Goal: Information Seeking & Learning: Learn about a topic

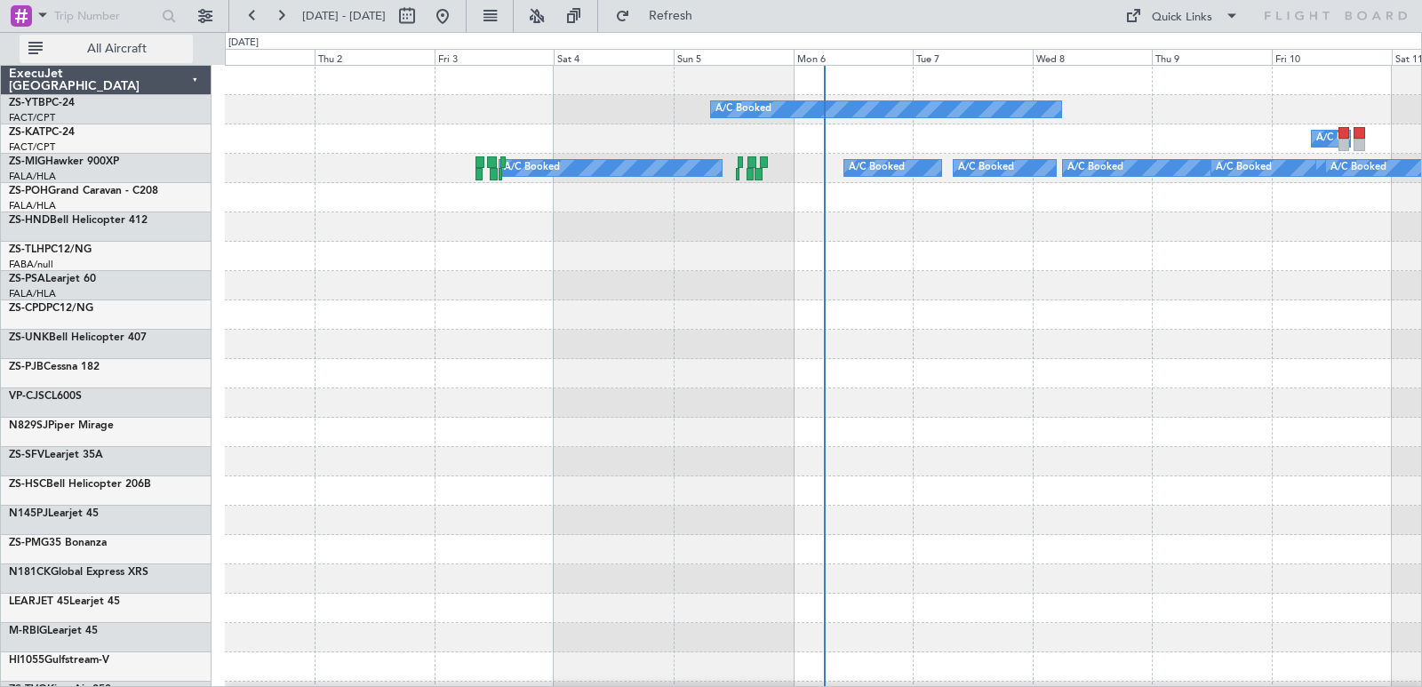
click at [109, 39] on button "All Aircraft" at bounding box center [106, 49] width 173 height 28
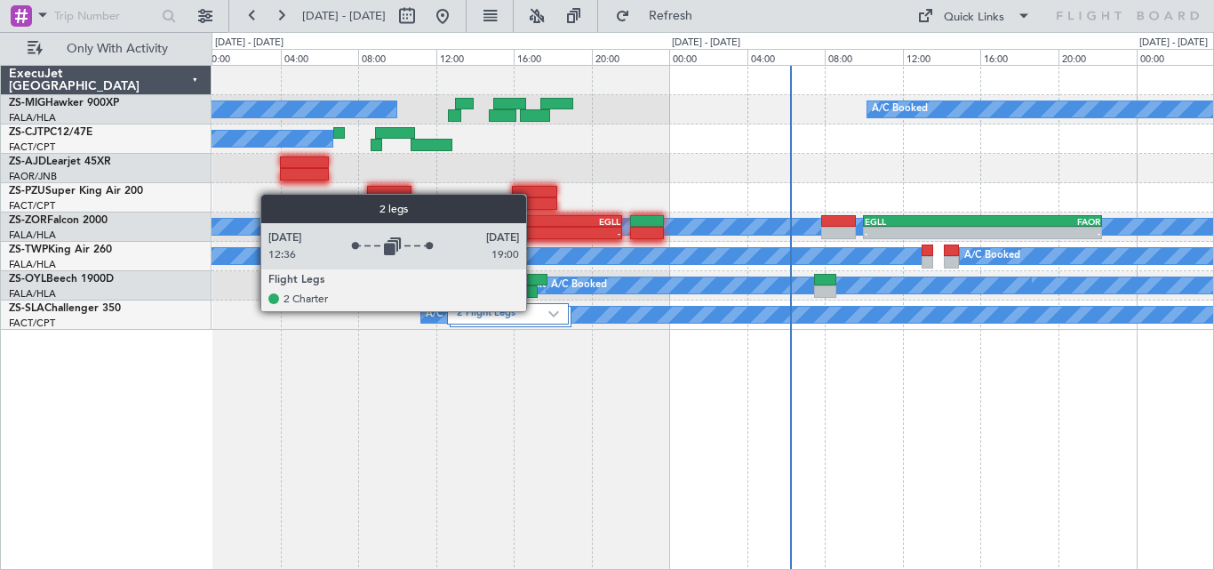
click at [534, 310] on label "2 Flight Legs" at bounding box center [503, 314] width 92 height 15
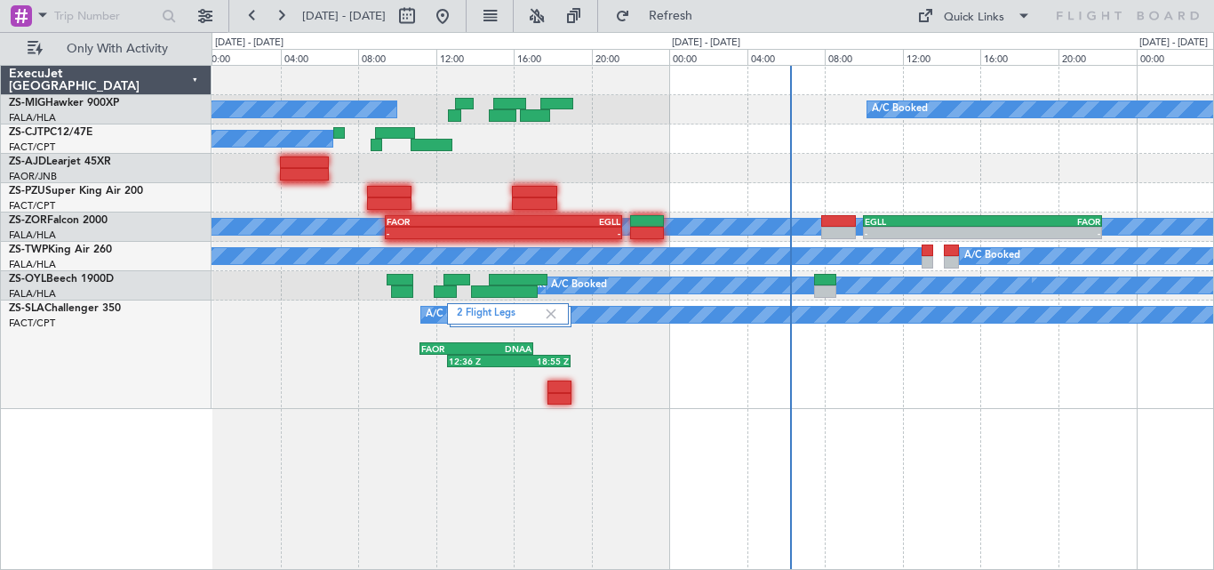
click at [581, 427] on div "A/C Booked A/C Booked A/C Booked A/C Booked A/C Booked A/C Booked - - FAOR 09:2…" at bounding box center [713, 317] width 1003 height 505
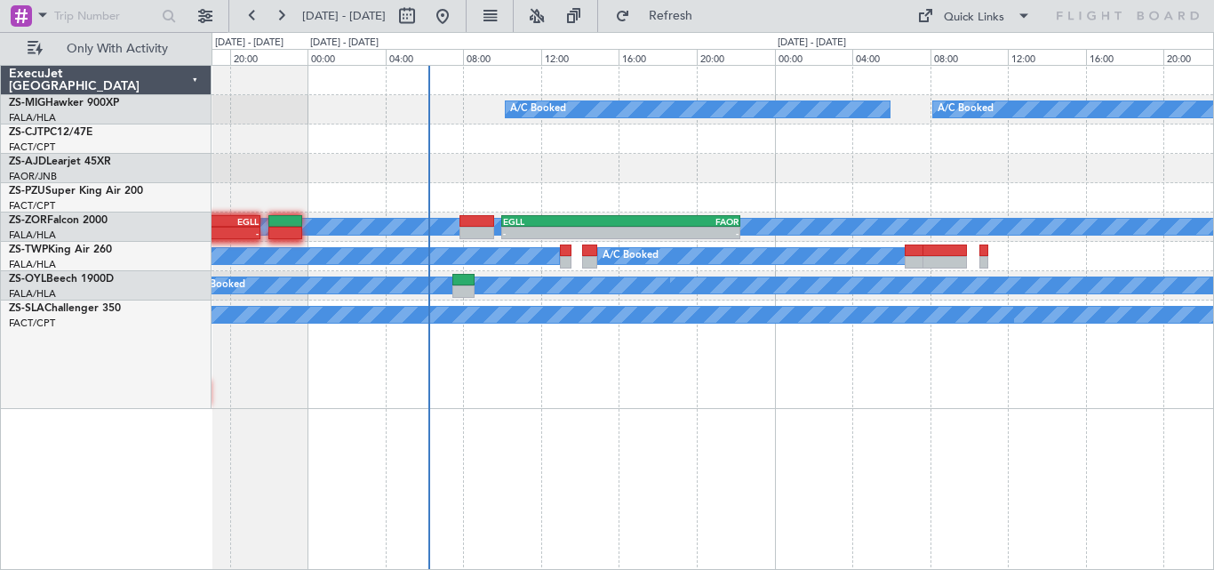
click at [347, 396] on div "A/C Booked A/C Booked FAOR 11:10 Z DNAA 17:00 Z 2 Flight Legs 12:36 Z 18:55 Z" at bounding box center [713, 354] width 1002 height 108
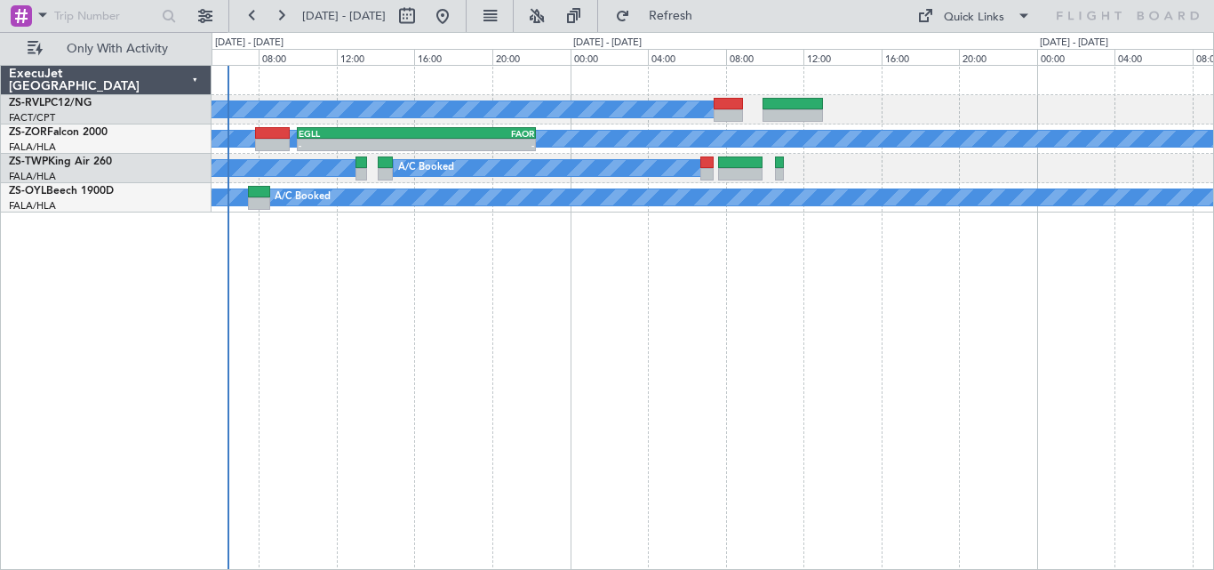
click at [765, 283] on div "A/C Booked A/C Booked A/C Booked A/C Booked - - EGLL 10:00 Z FAOR 22:15 Z FAOR …" at bounding box center [713, 317] width 1003 height 505
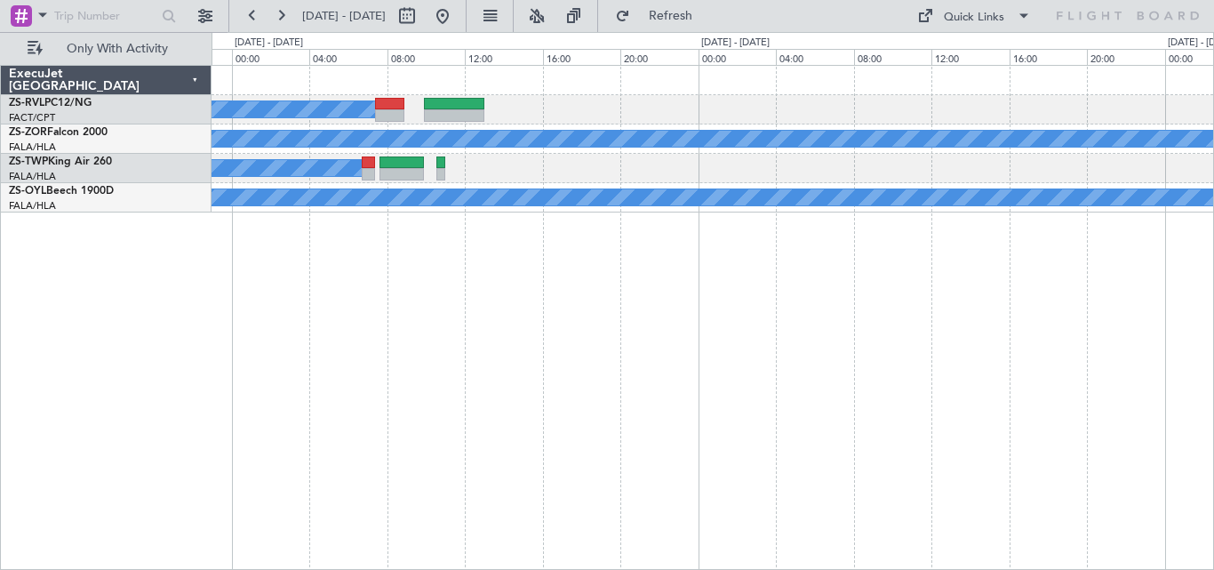
click at [622, 260] on div "A/C Booked A/C Booked A/C Booked A/C Booked - - EGLL 10:00 Z FAOR 22:15 Z A/C B…" at bounding box center [713, 317] width 1003 height 505
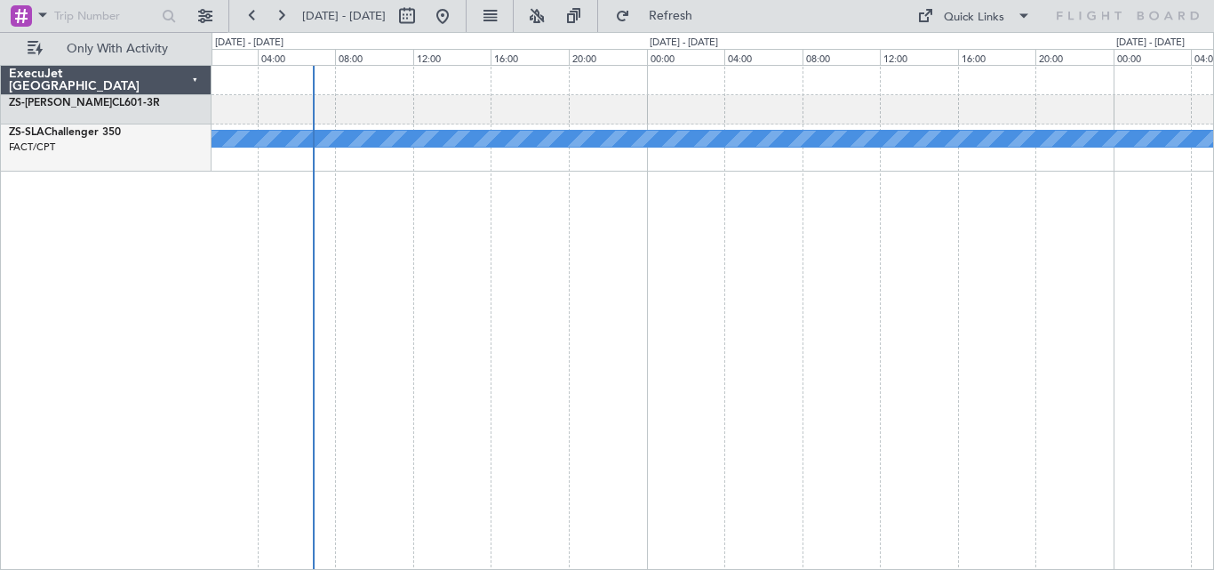
click at [933, 211] on div "A/C Booked - - DNMM 14:45 Z FVRG 20:20 Z" at bounding box center [713, 317] width 1003 height 505
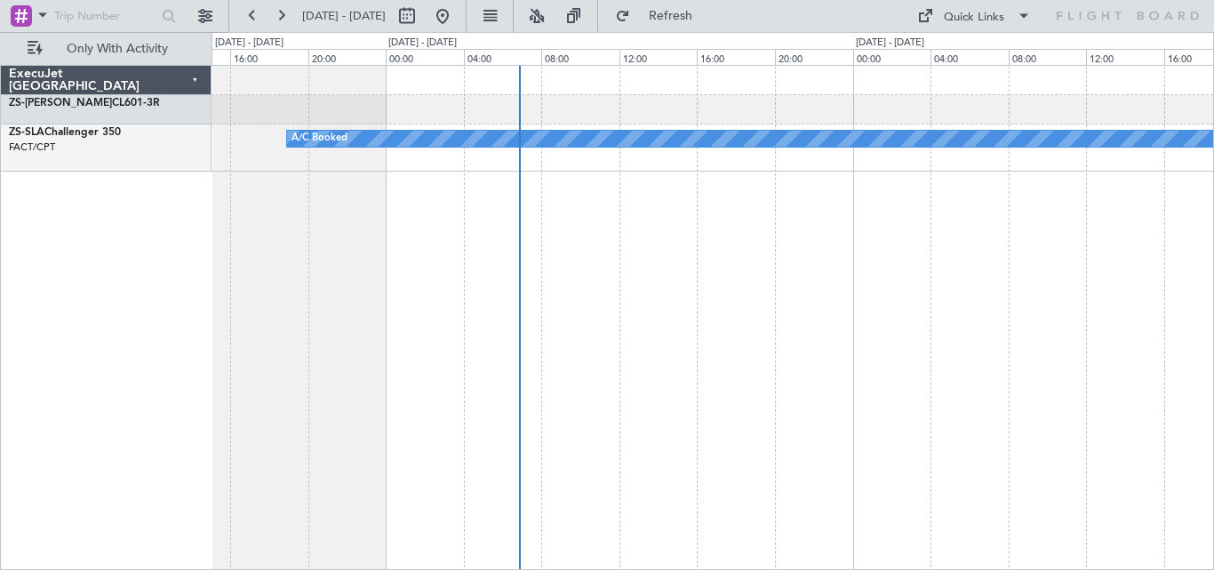
click at [725, 256] on div "A/C Booked" at bounding box center [713, 317] width 1003 height 505
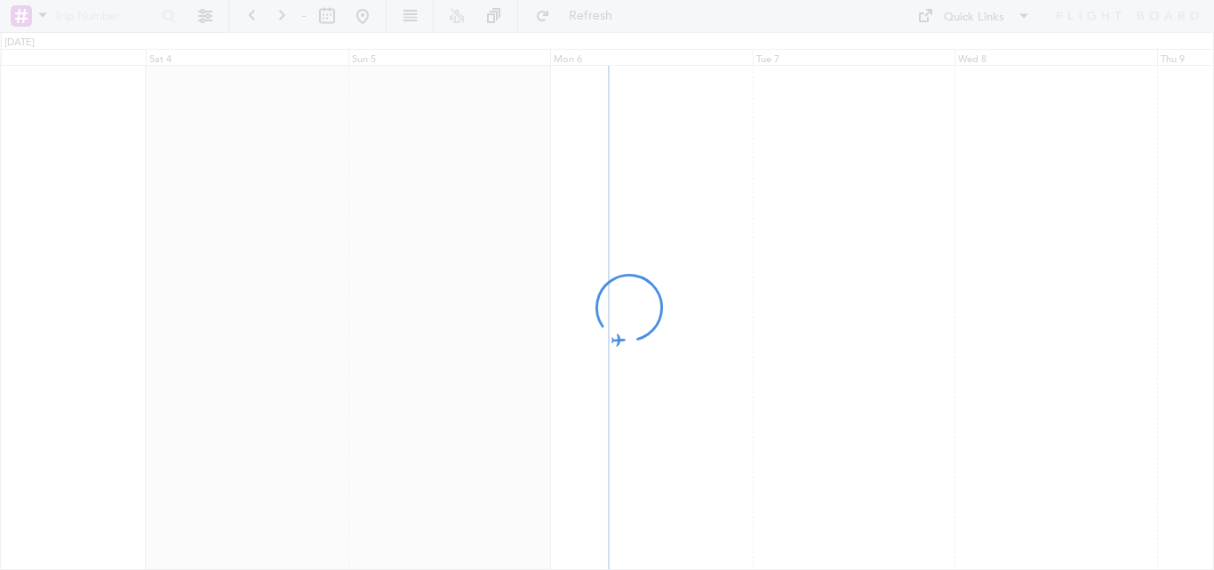
click at [815, 327] on div at bounding box center [607, 285] width 1214 height 570
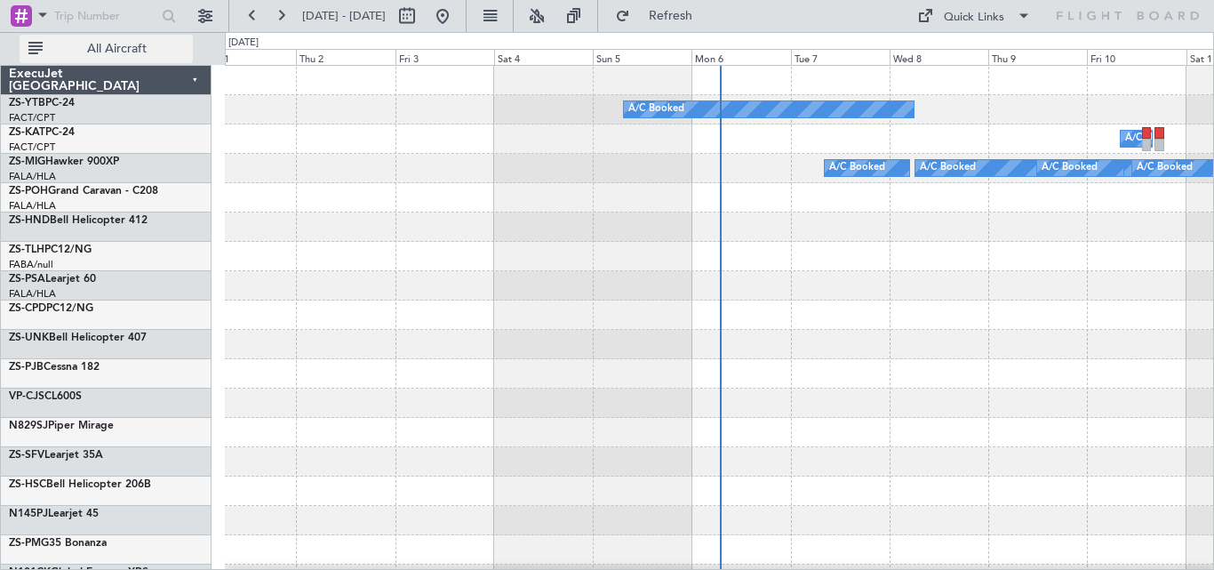
click at [104, 61] on button "All Aircraft" at bounding box center [106, 49] width 173 height 28
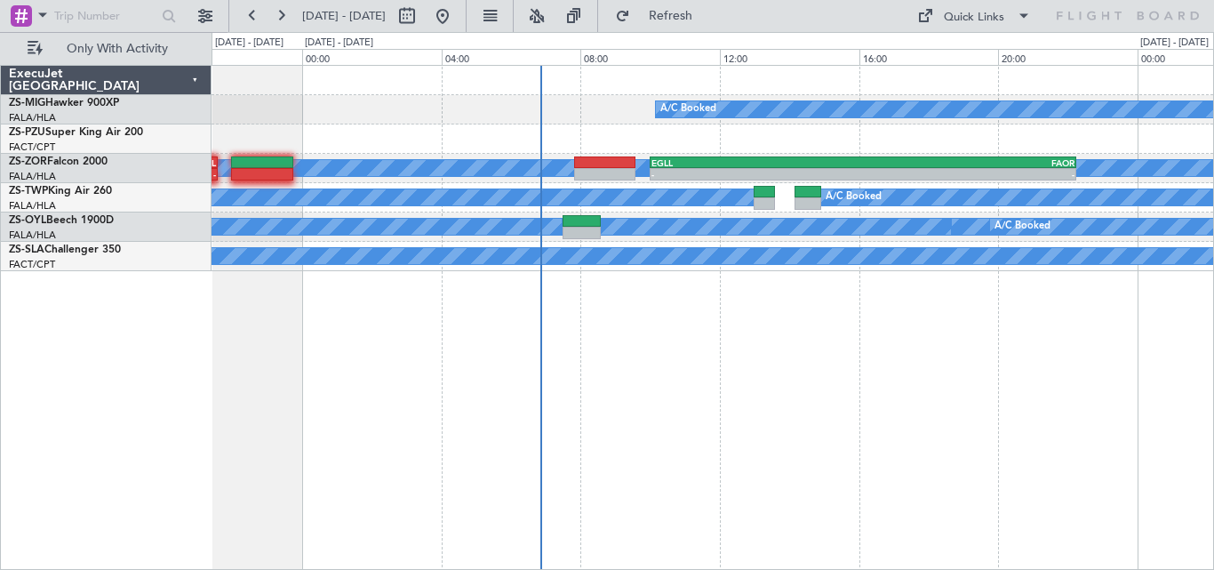
click at [733, 348] on div "A/C Booked A/C Booked - - FATW 15:55 Z FACT 18:15 Z A/C Booked - - EGLL 10:00 Z…" at bounding box center [713, 317] width 1003 height 505
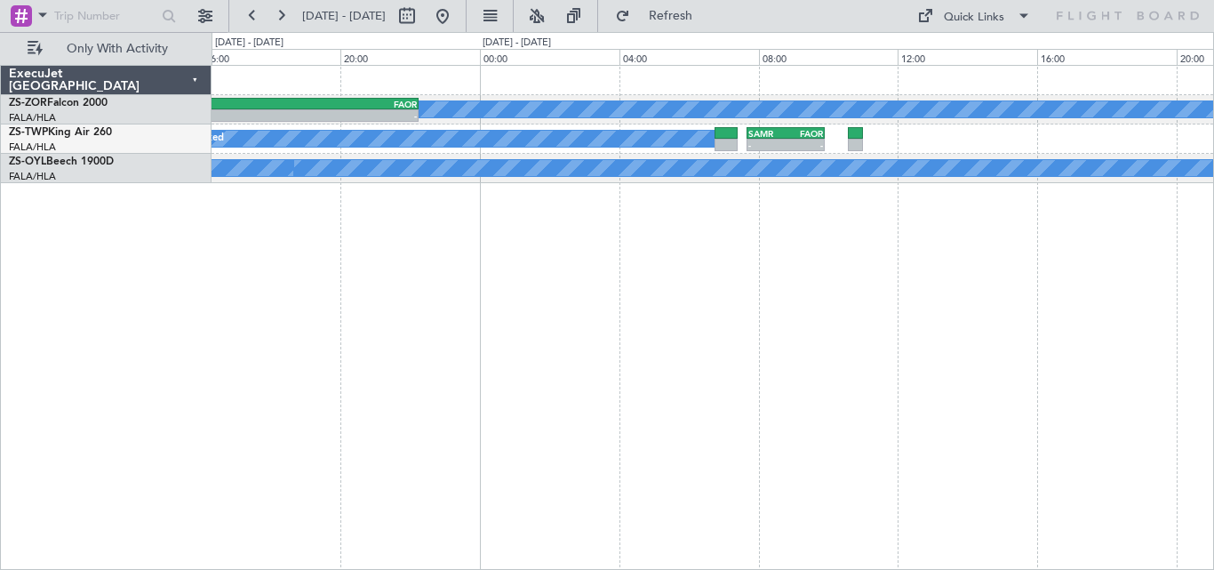
click at [319, 340] on div "A/C Booked - - EGLL 10:00 Z FAOR 22:15 Z A/C Booked - - SAMR 07:40 Z FAOR 09:55…" at bounding box center [713, 317] width 1003 height 505
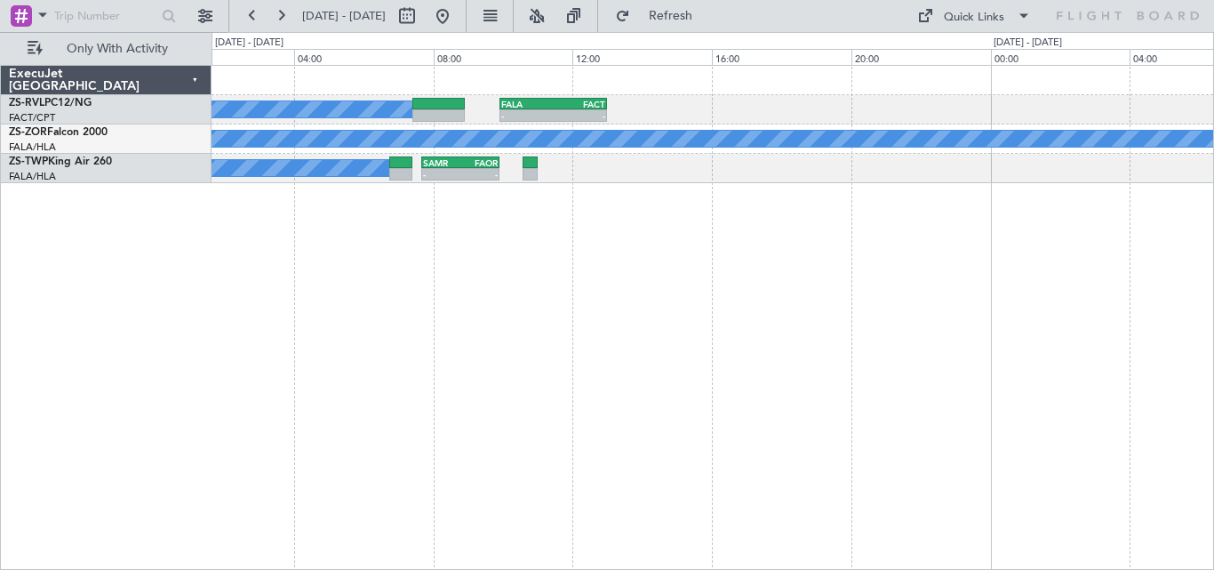
click at [443, 378] on div "A/C Booked A/C Booked A/C Booked - - FALA 09:55 Z FACT 13:00 Z A/C Booked - - E…" at bounding box center [713, 317] width 1003 height 505
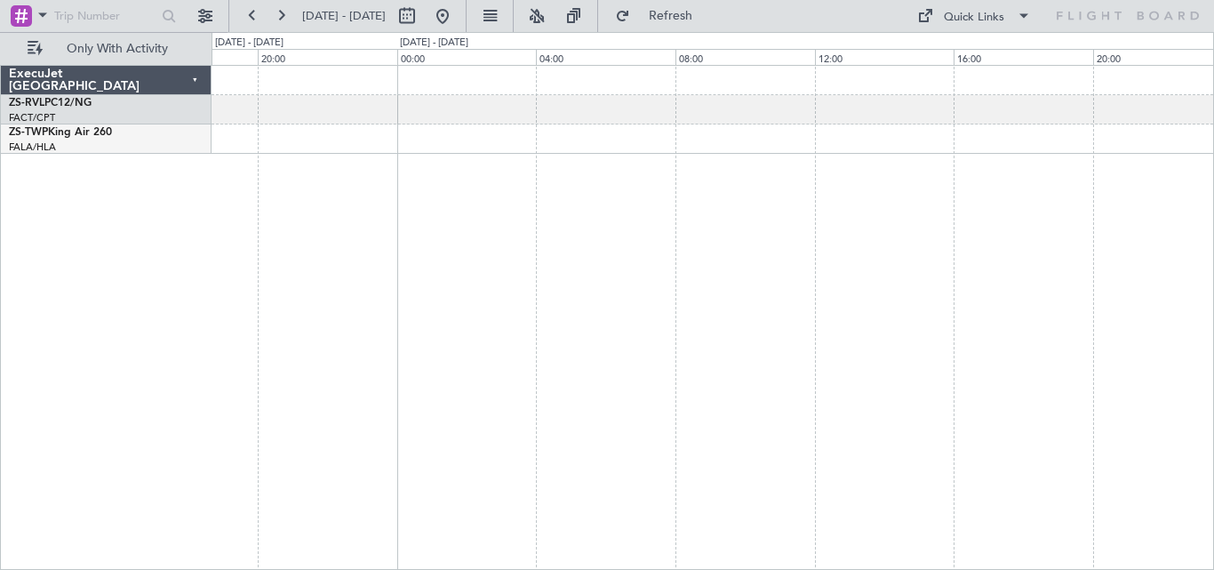
click at [176, 303] on div "FALA 09:55 Z FACT 13:00 Z - - ExecuJet South Africa ZS-RVL PC12/NG FACT/CPT Cap…" at bounding box center [607, 301] width 1214 height 538
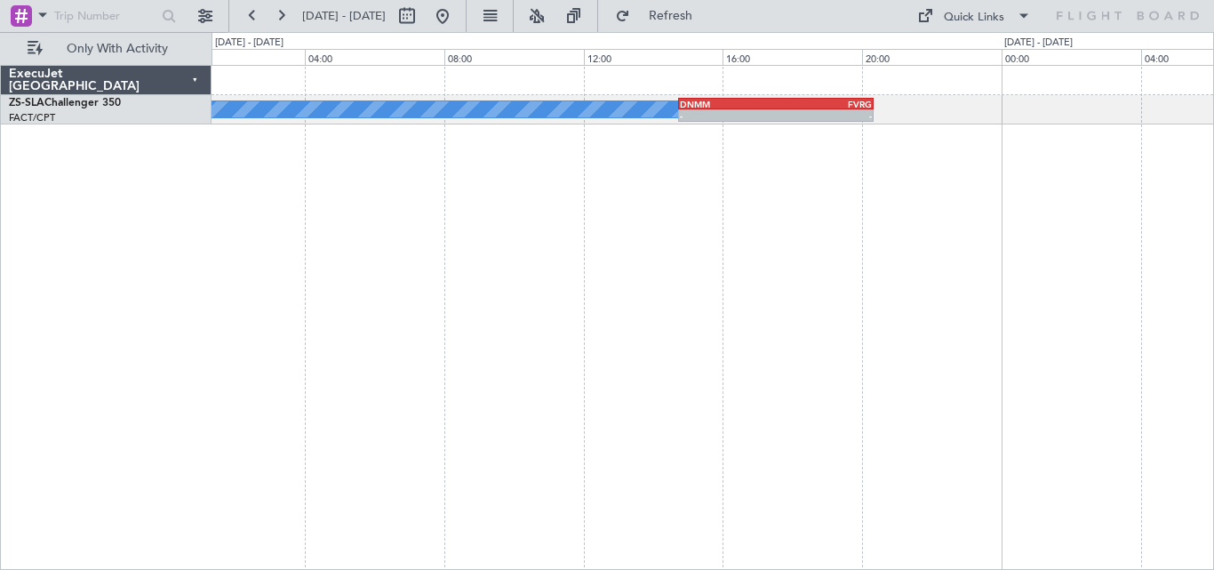
click at [583, 236] on div "A/C Booked - - DNMM 14:45 Z FVRG 20:20 Z - - FVRG 07:50 Z FACT 11:00 Z" at bounding box center [713, 317] width 1003 height 505
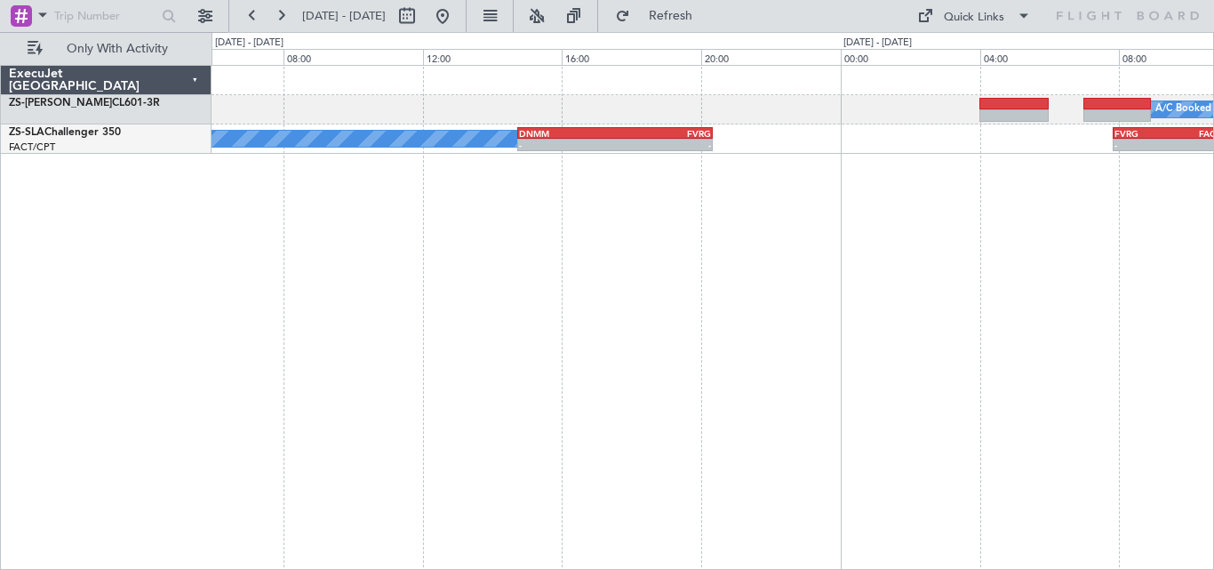
click at [435, 244] on div "A/C Booked A/C Booked - - DNMM 14:45 Z FVRG 20:20 Z - - FVRG 07:50 Z FACT 11:00…" at bounding box center [713, 317] width 1003 height 505
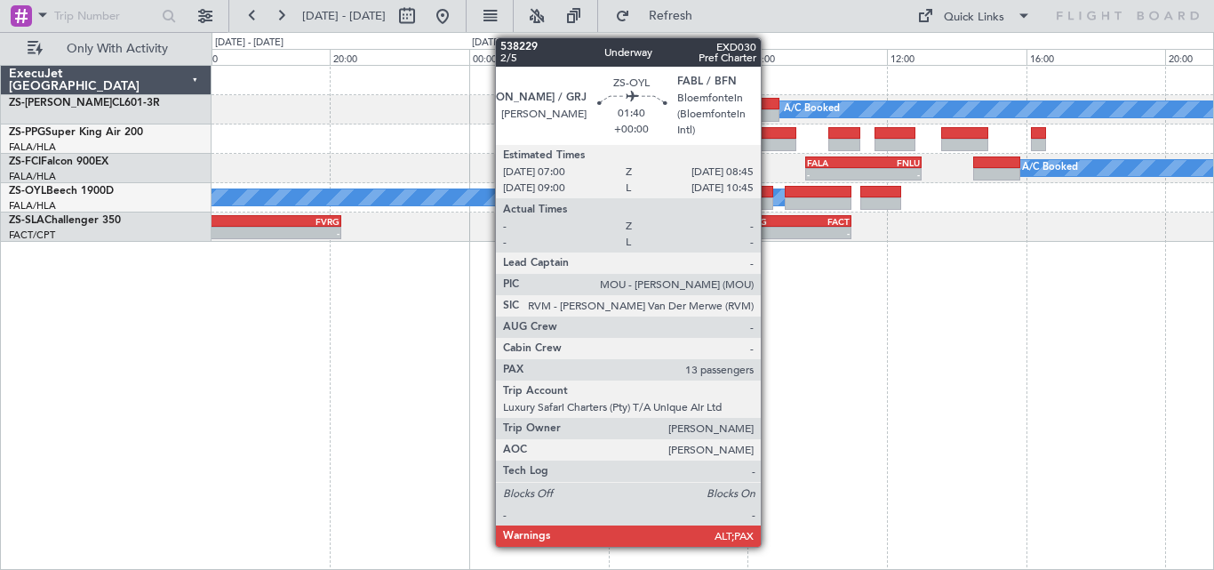
click at [769, 197] on div at bounding box center [742, 203] width 61 height 12
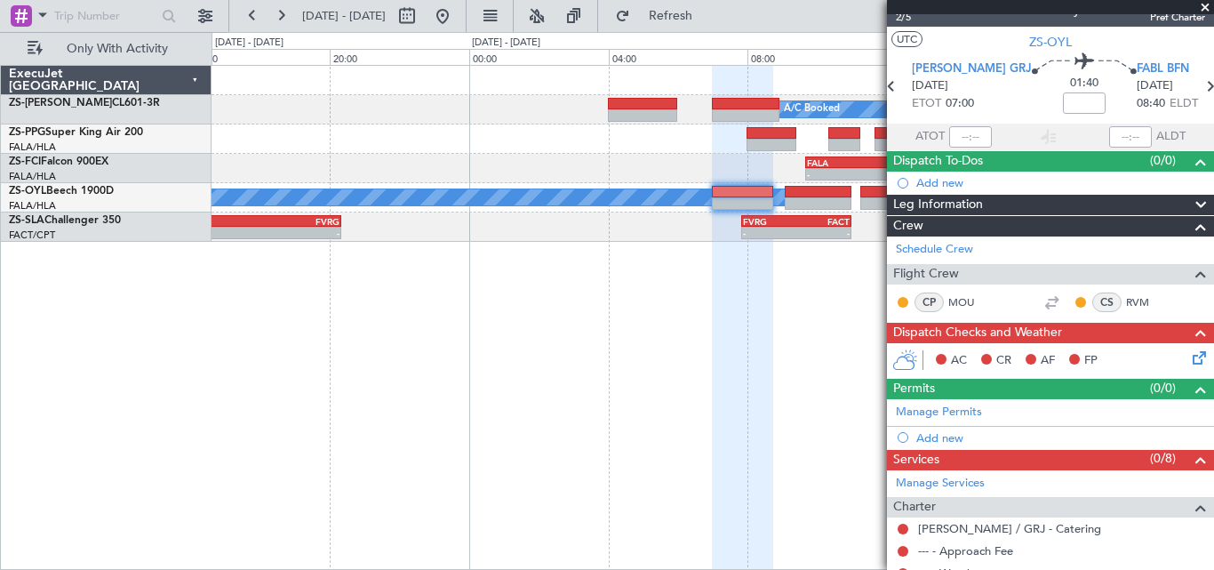
scroll to position [11, 0]
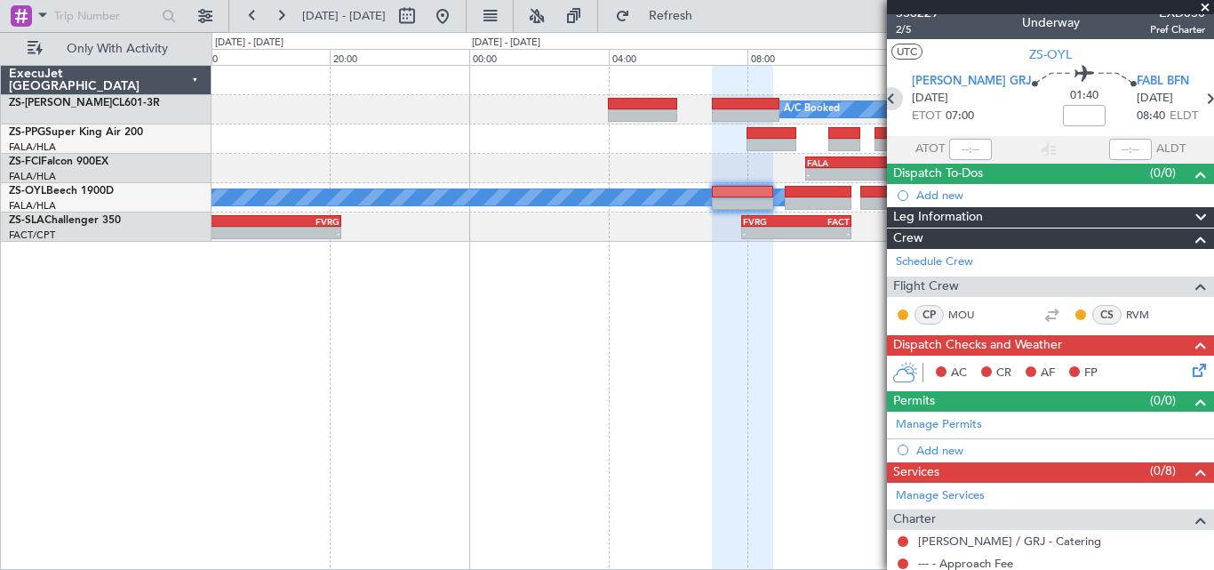
click at [896, 100] on icon at bounding box center [891, 98] width 23 height 23
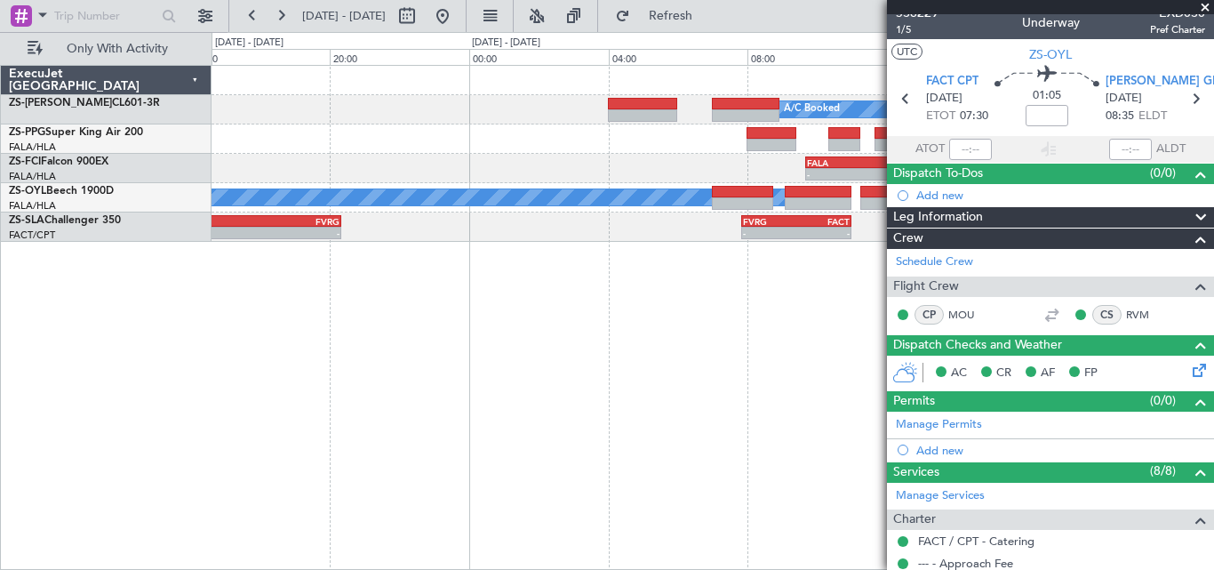
click at [1208, 6] on span at bounding box center [1205, 8] width 18 height 16
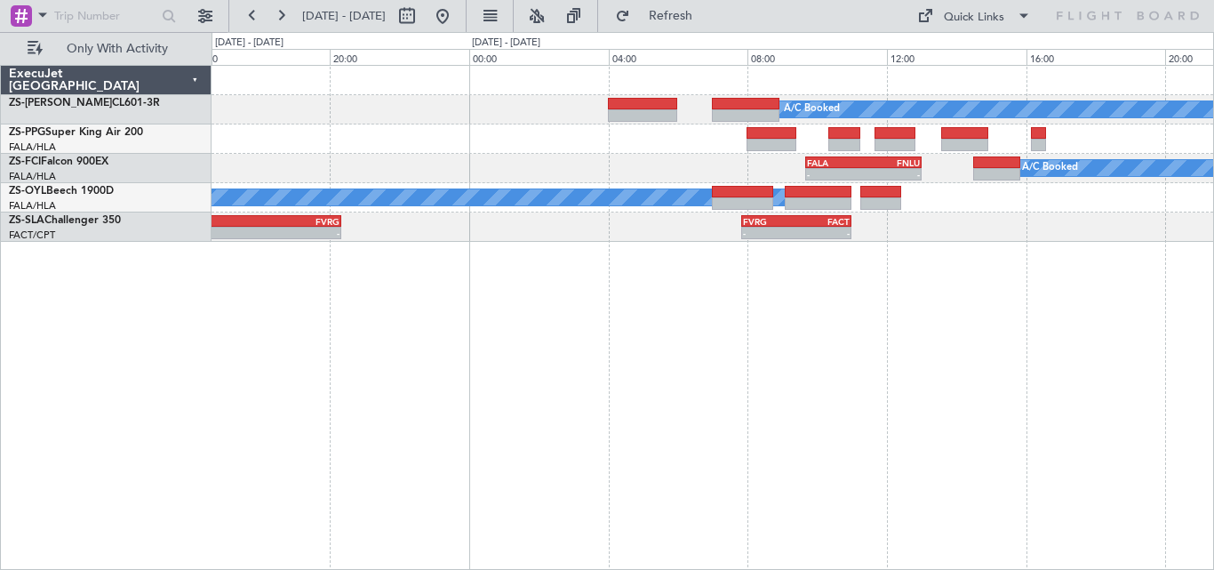
type input "0"
